Goal: Participate in discussion

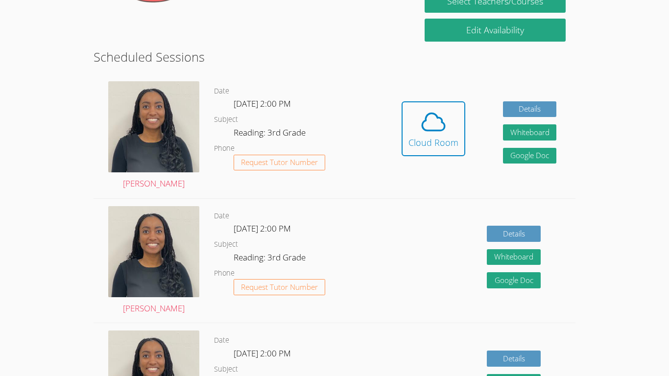
scroll to position [231, 0]
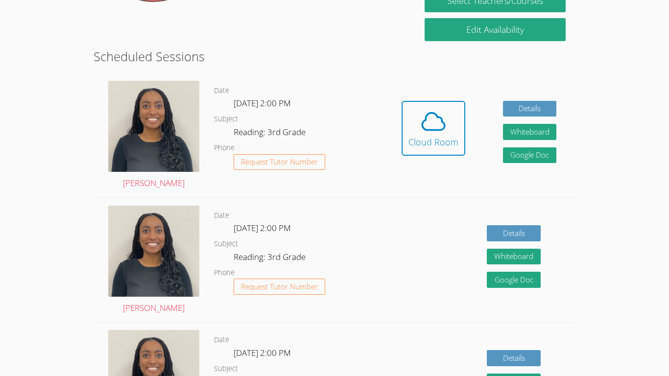
click at [408, 286] on div "Details Whiteboard Hidden Google Doc" at bounding box center [478, 260] width 192 height 124
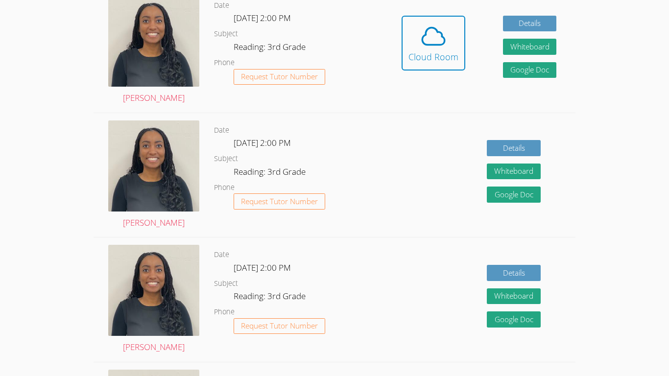
scroll to position [0, 0]
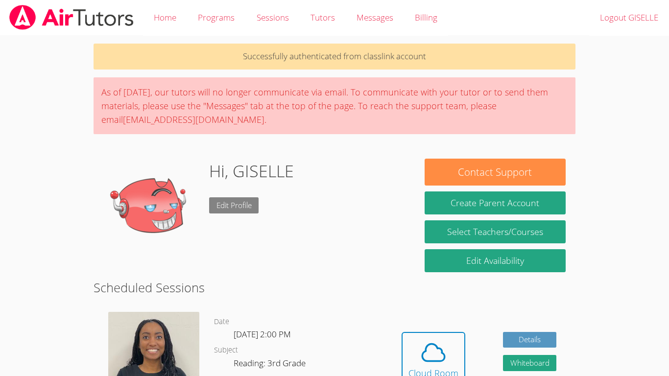
click at [237, 198] on link "Edit Profile" at bounding box center [234, 205] width 50 height 16
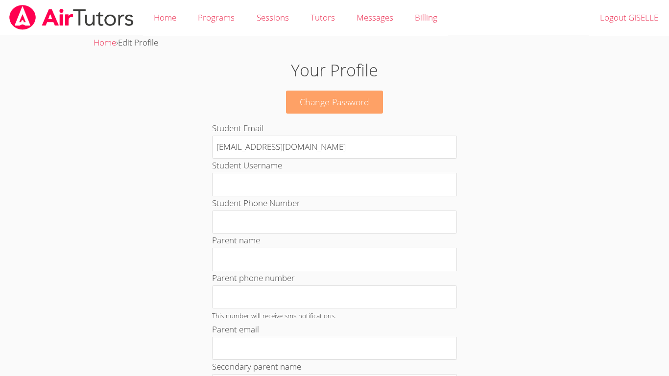
click at [328, 103] on link "Change Password" at bounding box center [334, 102] width 97 height 23
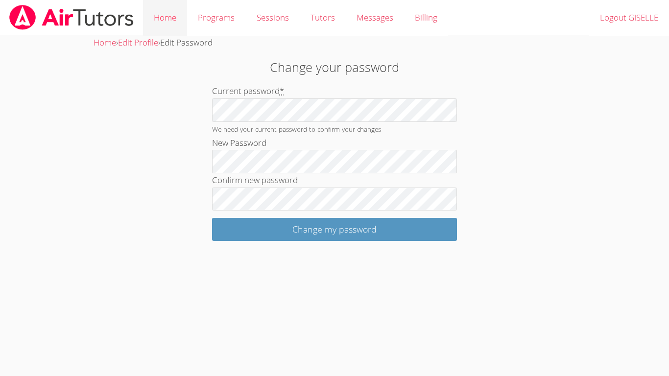
click at [164, 19] on link "Home" at bounding box center [165, 18] width 44 height 36
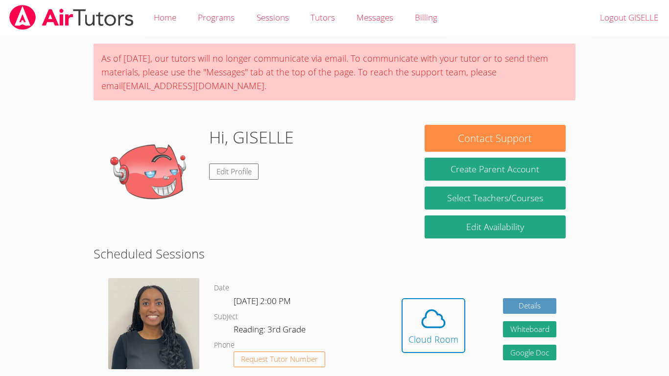
click at [478, 255] on h2 "Scheduled Sessions" at bounding box center [334, 253] width 482 height 19
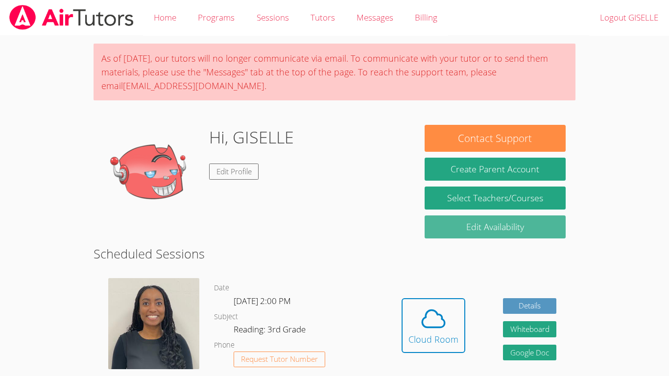
click at [481, 224] on link "Edit Availability" at bounding box center [494, 226] width 141 height 23
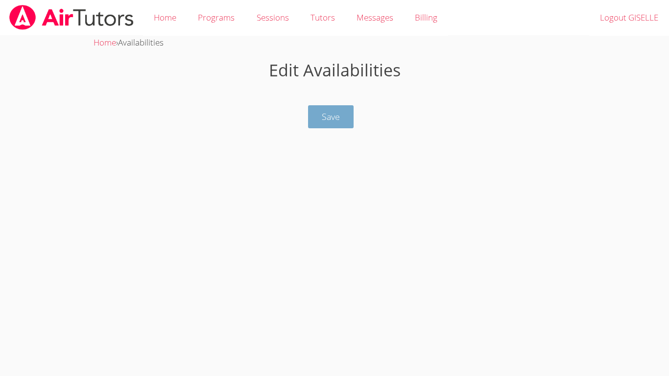
click at [340, 115] on button "Save" at bounding box center [331, 116] width 46 height 23
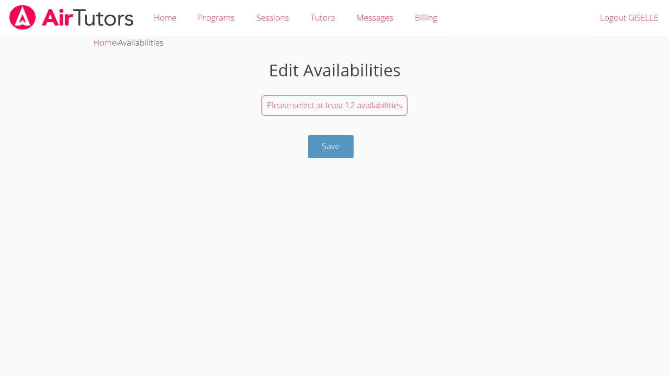
click at [313, 108] on span "Please select at least 12 availabilities" at bounding box center [334, 104] width 135 height 11
click at [321, 116] on div "Please select at least 12 availabilities" at bounding box center [334, 106] width 482 height 30
click at [336, 103] on span "Please select at least 12 availabilities" at bounding box center [334, 104] width 135 height 11
click at [322, 141] on span "Save" at bounding box center [331, 146] width 18 height 12
click at [326, 145] on span "Save" at bounding box center [331, 146] width 18 height 12
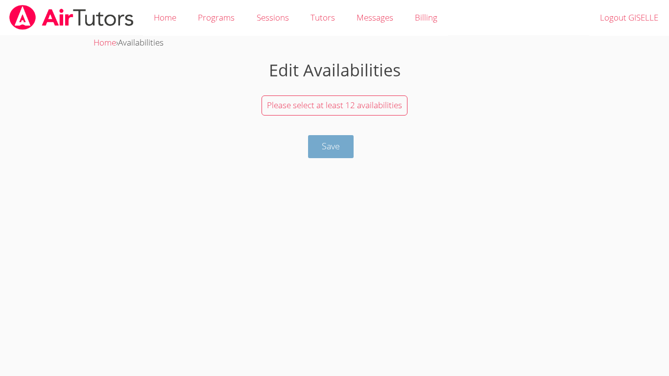
click at [326, 147] on span "Save" at bounding box center [331, 146] width 18 height 12
click at [363, 107] on span "Please select at least 12 availabilities" at bounding box center [334, 104] width 135 height 11
click at [168, 14] on link "Home" at bounding box center [165, 18] width 44 height 36
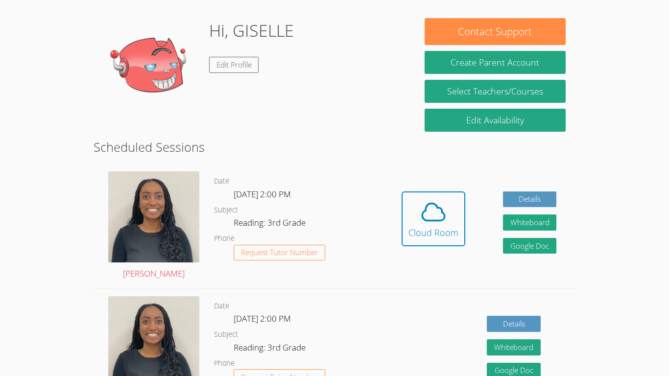
scroll to position [111, 0]
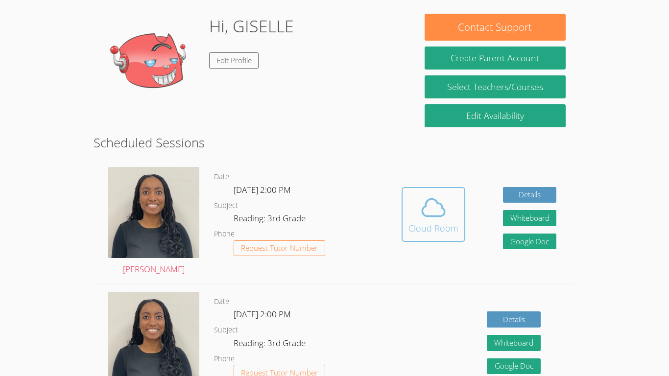
click at [440, 218] on icon at bounding box center [432, 207] width 27 height 27
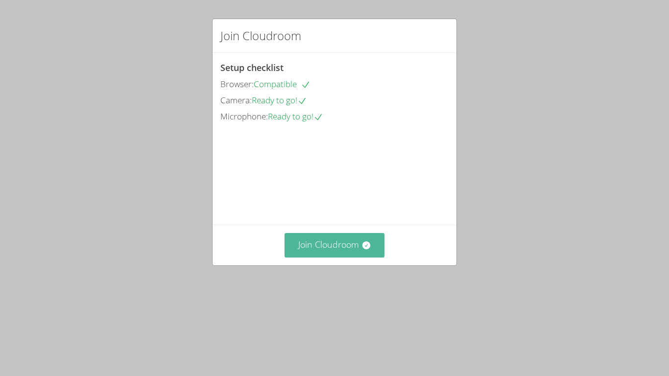
click at [334, 257] on button "Join Cloudroom" at bounding box center [334, 245] width 100 height 24
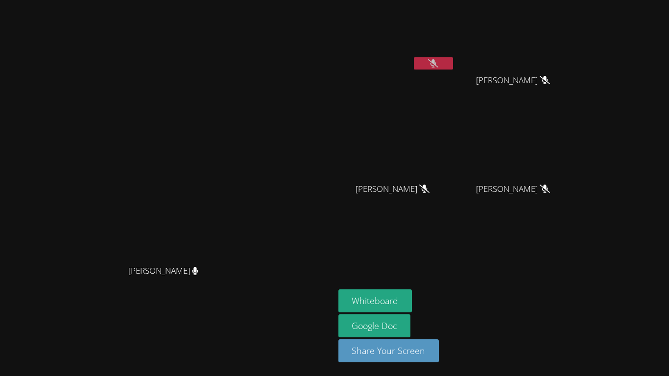
click at [438, 65] on icon at bounding box center [433, 63] width 10 height 8
click at [436, 65] on icon at bounding box center [433, 63] width 6 height 8
click at [412, 299] on button "Whiteboard" at bounding box center [375, 300] width 74 height 23
click at [575, 134] on video at bounding box center [517, 146] width 116 height 66
click at [438, 65] on icon at bounding box center [433, 63] width 10 height 8
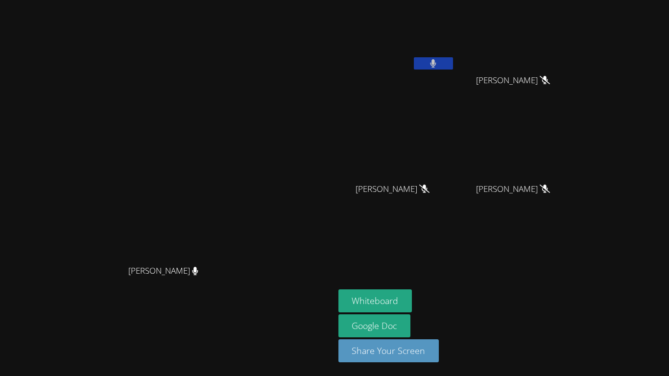
click at [453, 65] on button at bounding box center [433, 63] width 39 height 12
click at [438, 60] on icon at bounding box center [433, 63] width 10 height 8
click at [436, 60] on icon at bounding box center [433, 63] width 6 height 8
click at [438, 60] on icon at bounding box center [433, 63] width 10 height 8
click at [436, 60] on icon at bounding box center [433, 63] width 6 height 8
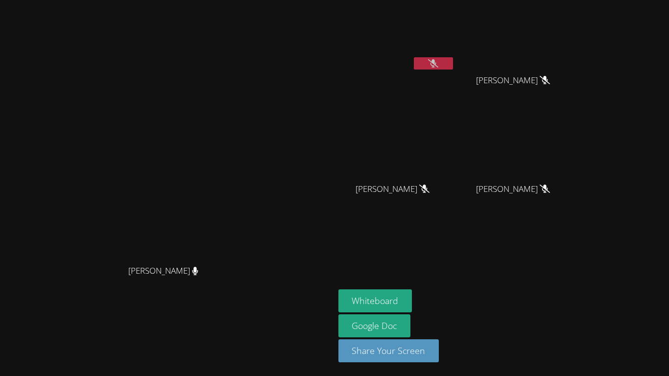
click at [453, 65] on button at bounding box center [433, 63] width 39 height 12
click at [453, 64] on button at bounding box center [433, 63] width 39 height 12
click at [453, 62] on button at bounding box center [433, 63] width 39 height 12
click at [453, 68] on button at bounding box center [433, 63] width 39 height 12
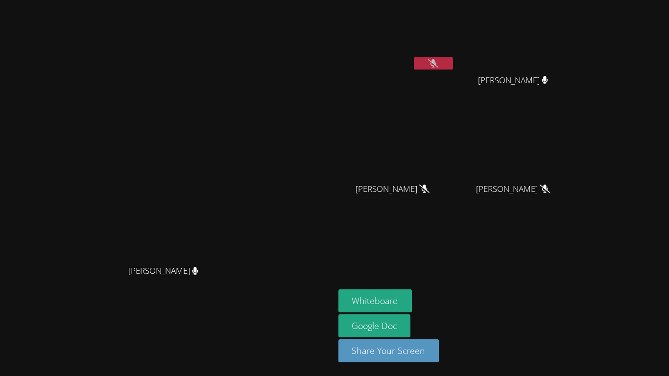
click at [453, 60] on button at bounding box center [433, 63] width 39 height 12
click at [453, 64] on button at bounding box center [433, 63] width 39 height 12
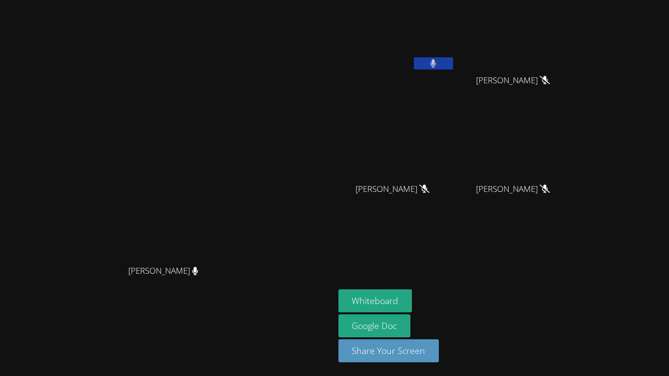
click at [436, 60] on icon at bounding box center [433, 63] width 6 height 8
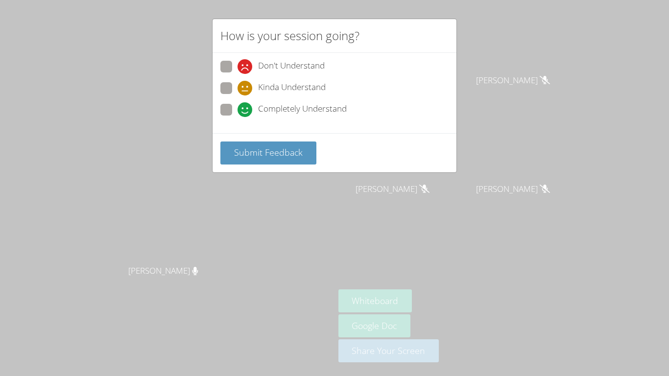
click at [237, 74] on span at bounding box center [237, 74] width 0 height 0
click at [237, 67] on input "Don't Understand" at bounding box center [241, 65] width 8 height 8
radio input "true"
click at [283, 152] on span "Submit Feedback" at bounding box center [268, 152] width 69 height 12
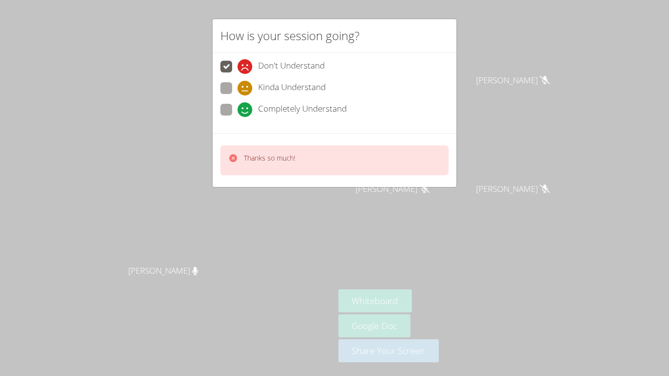
click at [275, 166] on div "Thanks so much!" at bounding box center [269, 160] width 51 height 14
click at [278, 167] on div "Thanks so much!" at bounding box center [334, 160] width 228 height 30
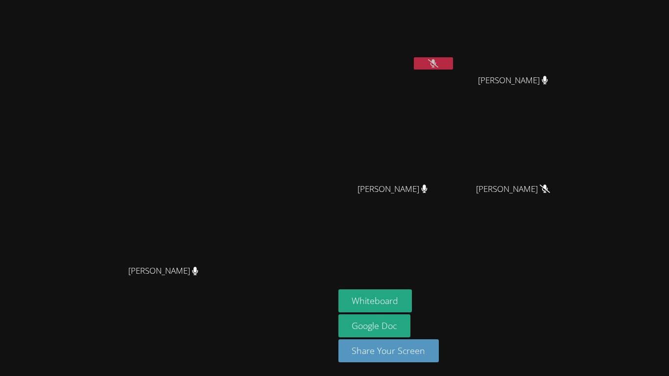
click at [453, 69] on button at bounding box center [433, 63] width 39 height 12
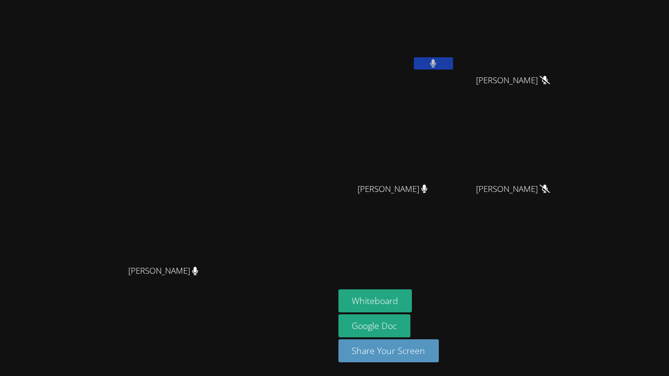
click at [453, 69] on button at bounding box center [433, 63] width 39 height 12
click at [438, 64] on icon at bounding box center [433, 63] width 10 height 8
click at [436, 64] on icon at bounding box center [433, 63] width 6 height 8
click at [453, 66] on button at bounding box center [433, 63] width 39 height 12
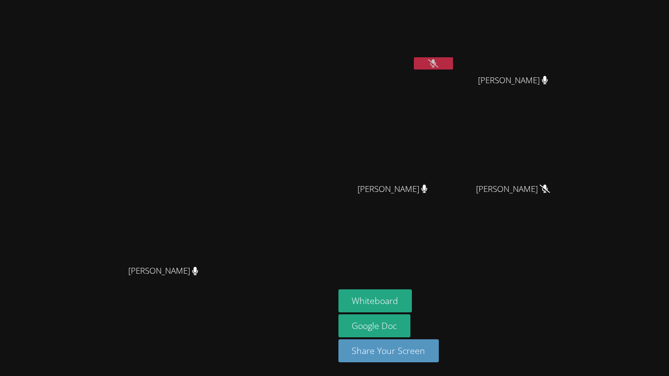
click at [438, 66] on icon at bounding box center [433, 63] width 10 height 8
click at [453, 69] on button at bounding box center [433, 63] width 39 height 12
